Goal: Obtain resource: Obtain resource

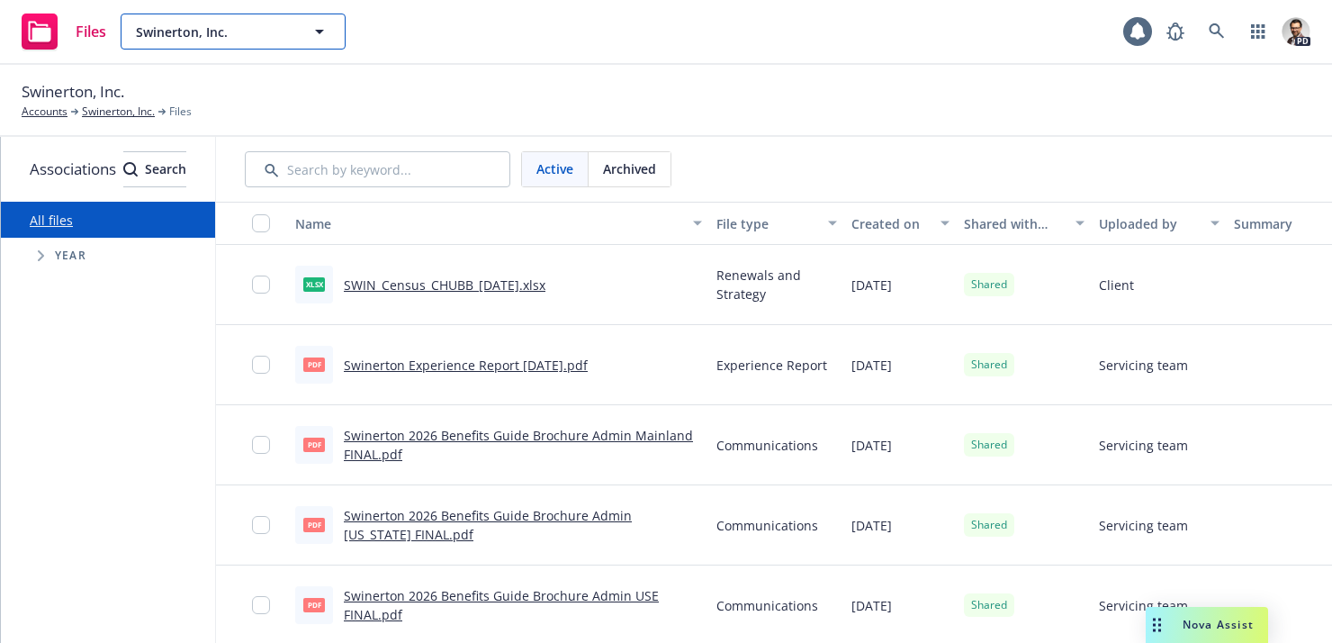
click at [265, 34] on span "Swinerton, Inc." at bounding box center [214, 32] width 156 height 19
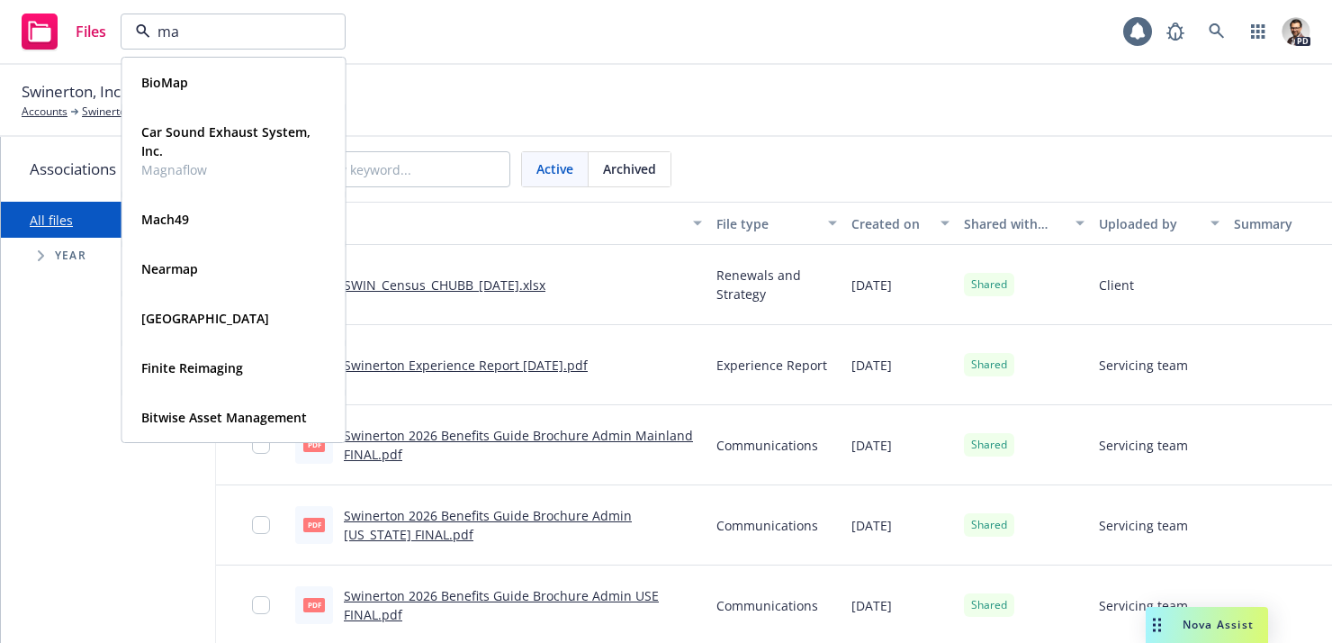
type input "mag"
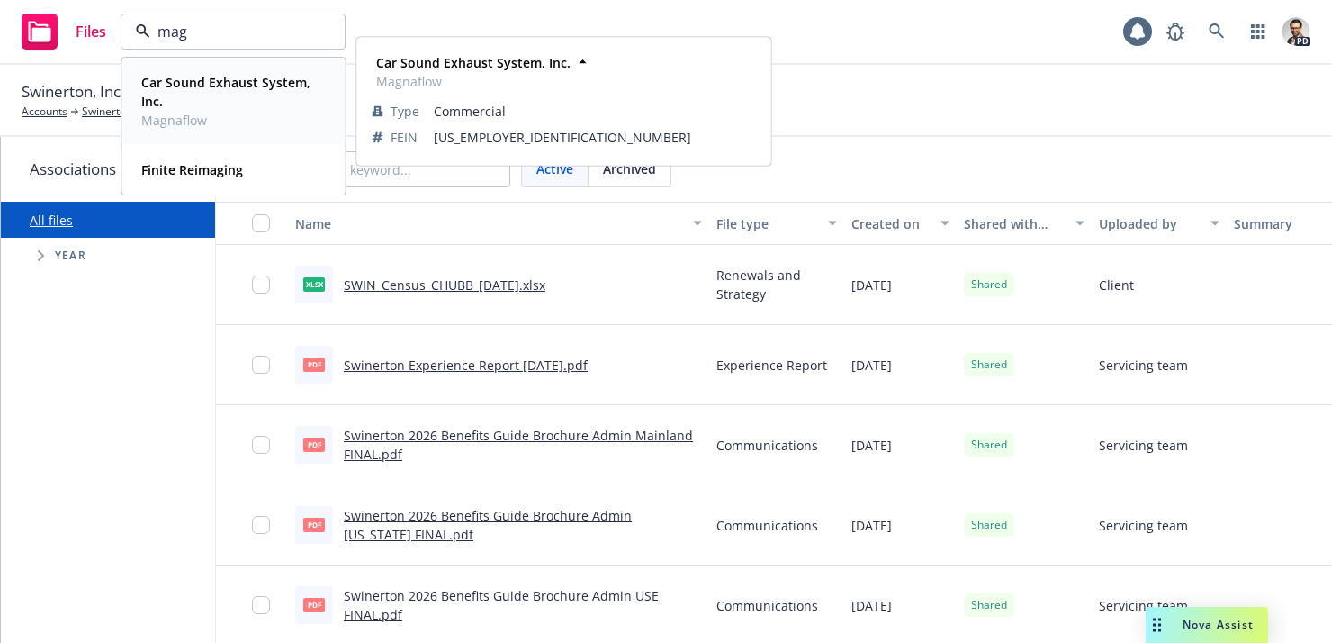
click at [234, 86] on strong "Car Sound Exhaust System, Inc." at bounding box center [225, 92] width 169 height 36
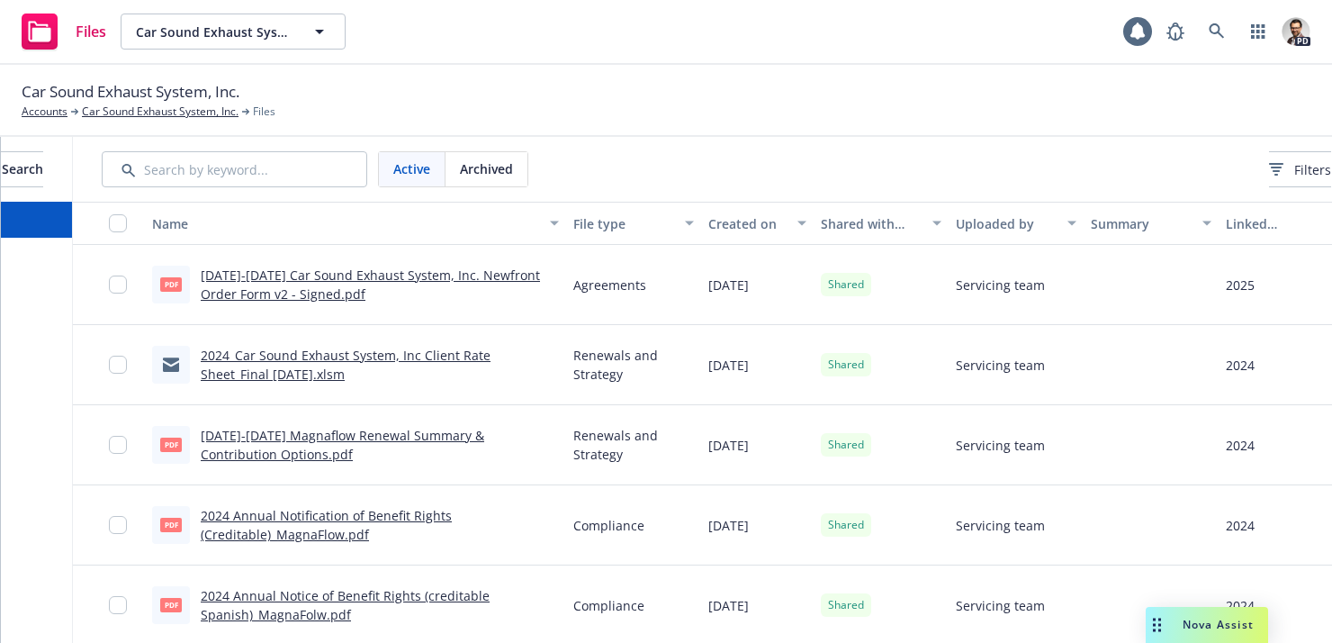
scroll to position [0, 316]
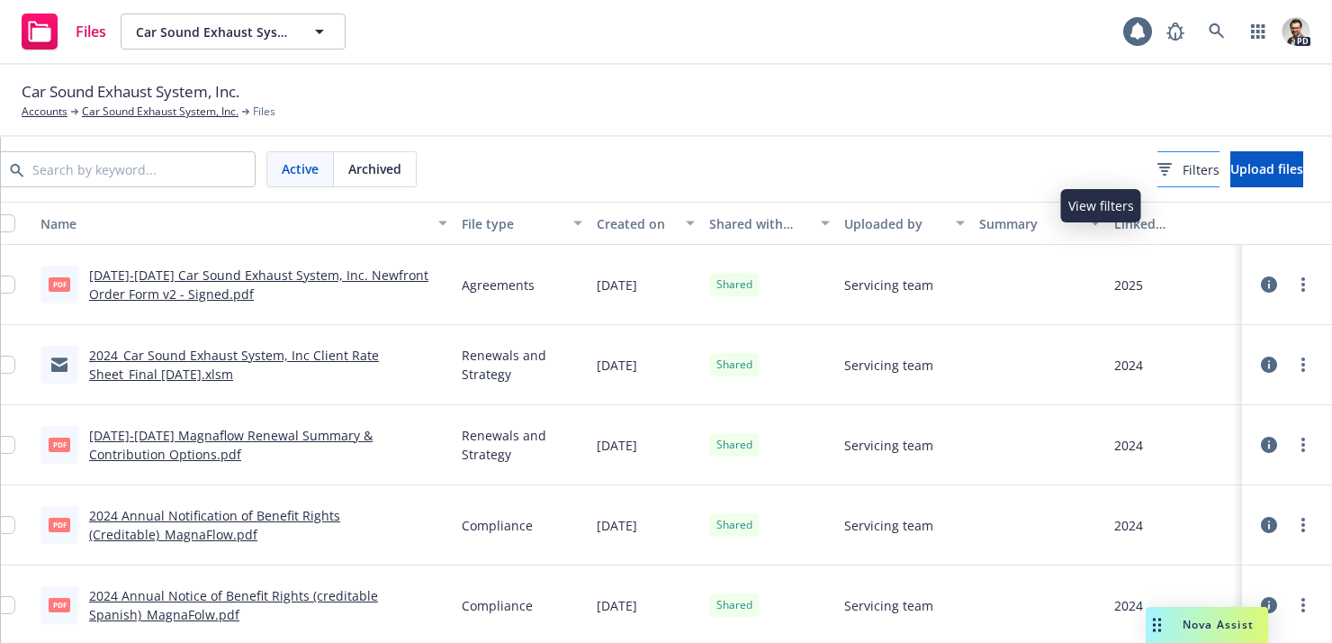
click at [1158, 169] on div "Filters" at bounding box center [1189, 169] width 62 height 19
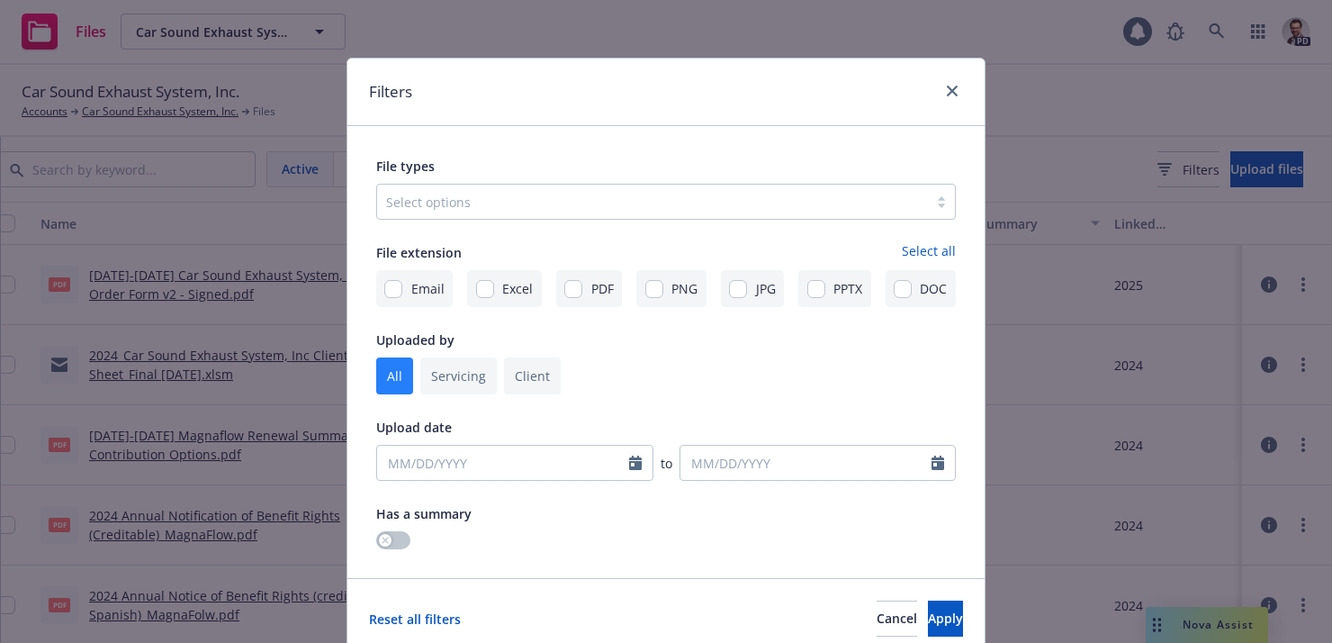
click at [765, 198] on div at bounding box center [652, 202] width 533 height 22
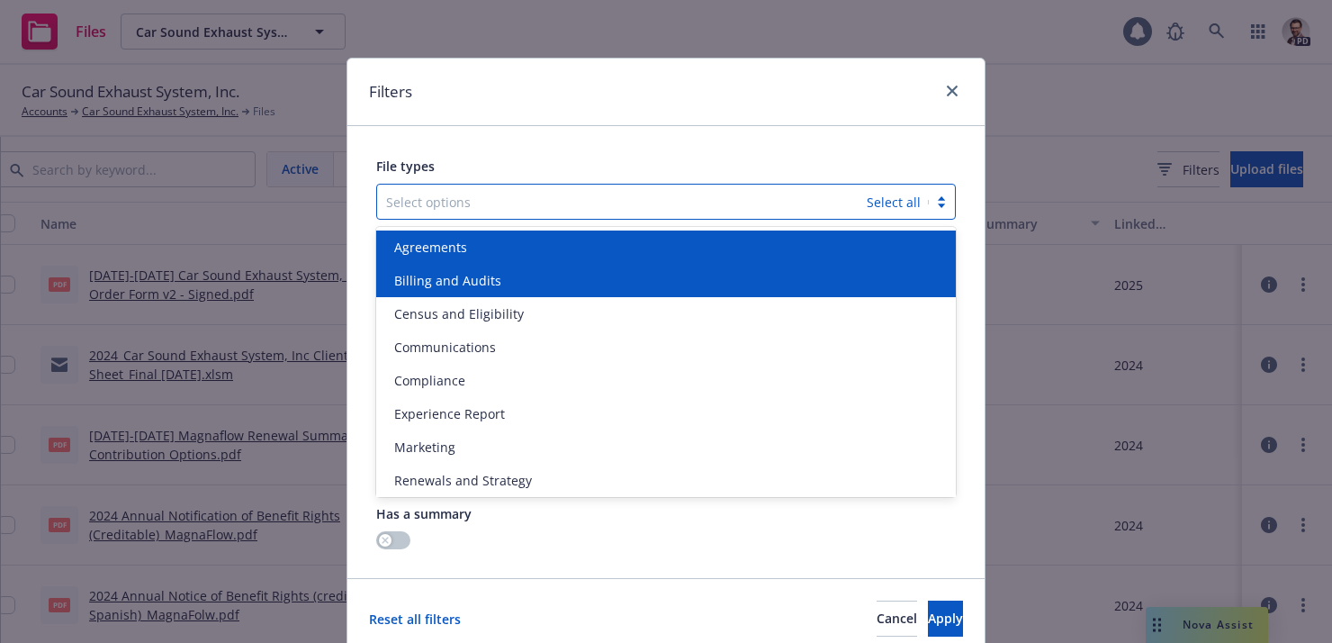
click at [624, 249] on div "Agreements" at bounding box center [666, 247] width 558 height 19
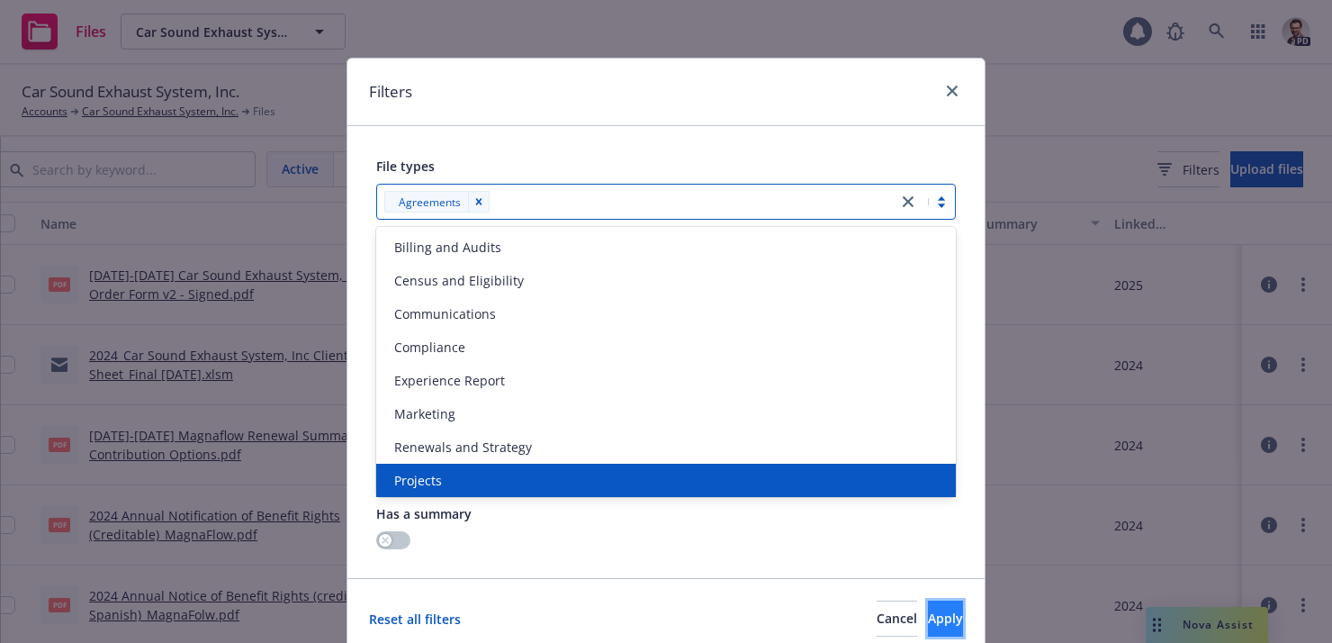
click at [928, 605] on span "Apply" at bounding box center [945, 617] width 35 height 17
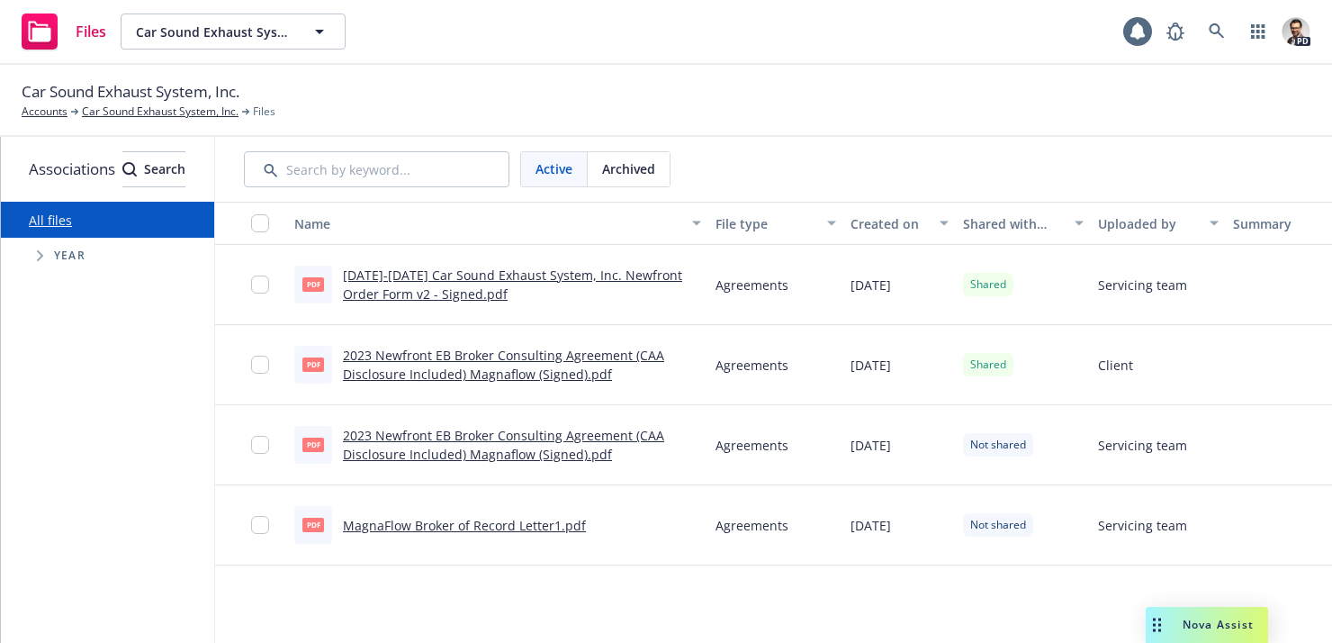
scroll to position [0, 0]
click at [501, 295] on link "[DATE]-[DATE] Car Sound Exhaust System, Inc. Newfront Order Form v2 - Signed.pdf" at bounding box center [513, 284] width 339 height 36
